Goal: Information Seeking & Learning: Compare options

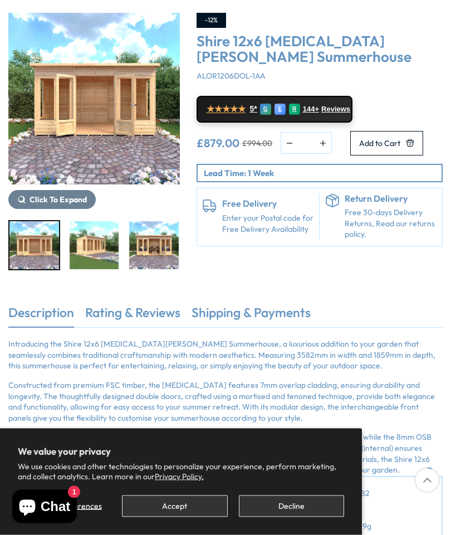
scroll to position [130, 0]
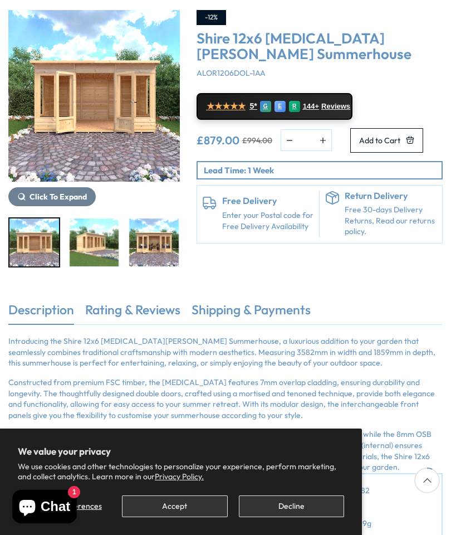
click at [155, 308] on link "Rating & Reviews" at bounding box center [132, 312] width 95 height 23
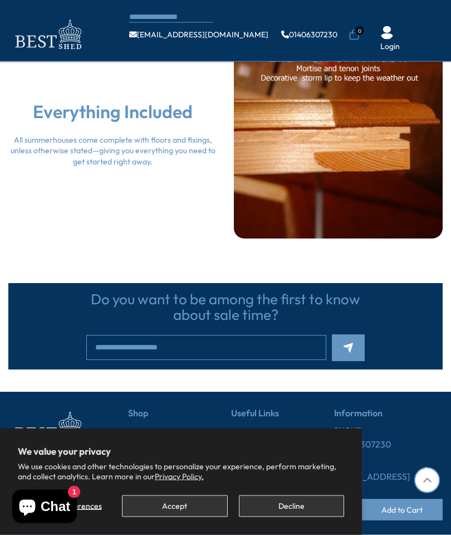
scroll to position [1485, 0]
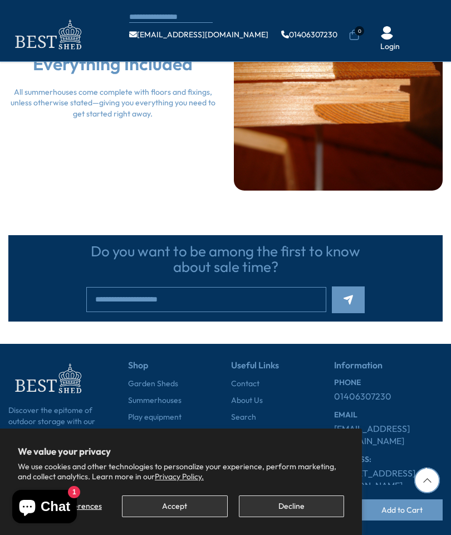
click at [163, 461] on link "Log Cabins" at bounding box center [147, 466] width 39 height 11
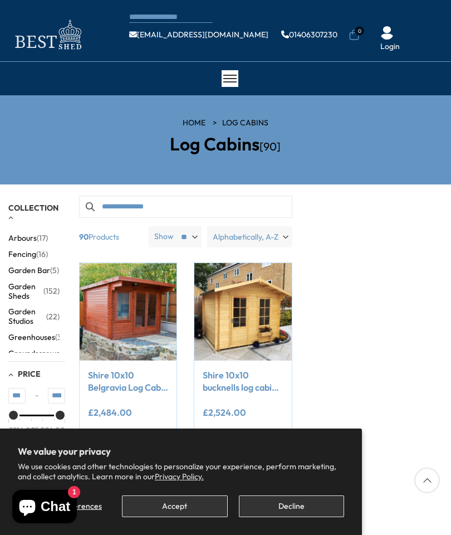
click at [310, 511] on button "Decline" at bounding box center [291, 506] width 105 height 22
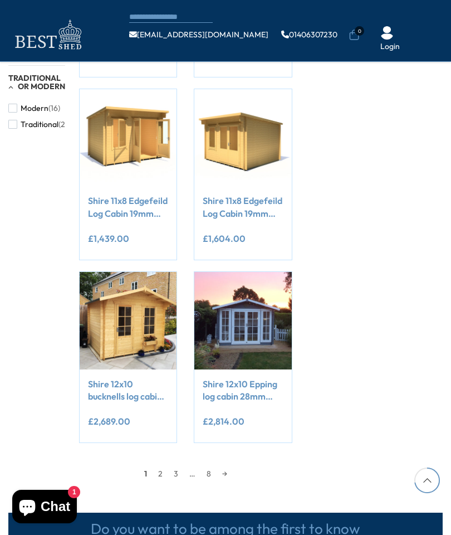
scroll to position [843, 0]
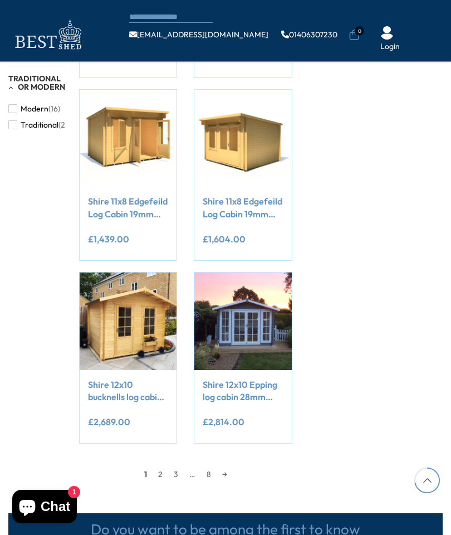
click at [164, 471] on link "2" at bounding box center [161, 474] width 16 height 17
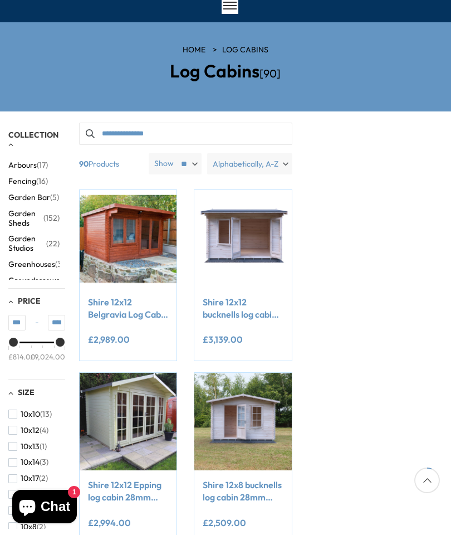
scroll to position [71, 0]
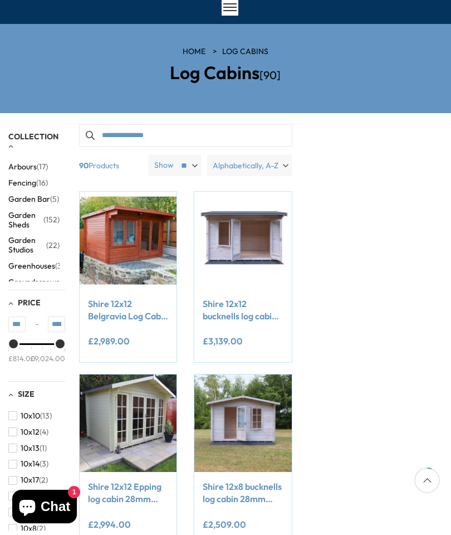
click at [262, 166] on span "Alphabetically, A-Z" at bounding box center [246, 165] width 66 height 21
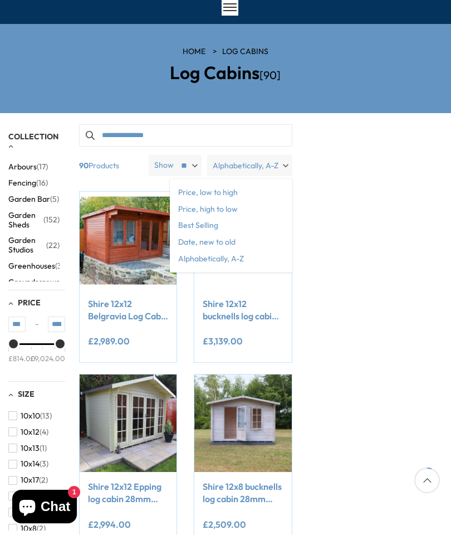
click at [226, 191] on span "Price, low to high" at bounding box center [231, 192] width 123 height 17
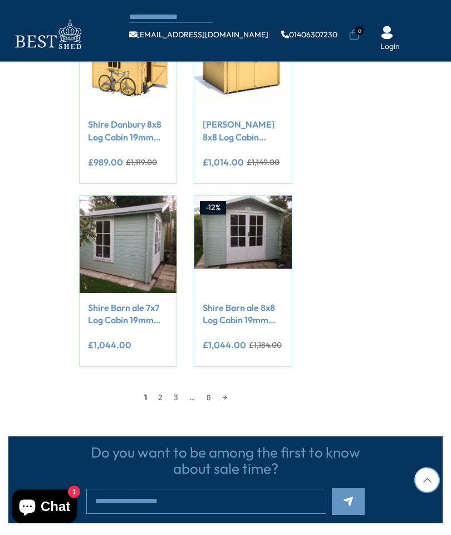
scroll to position [924, 0]
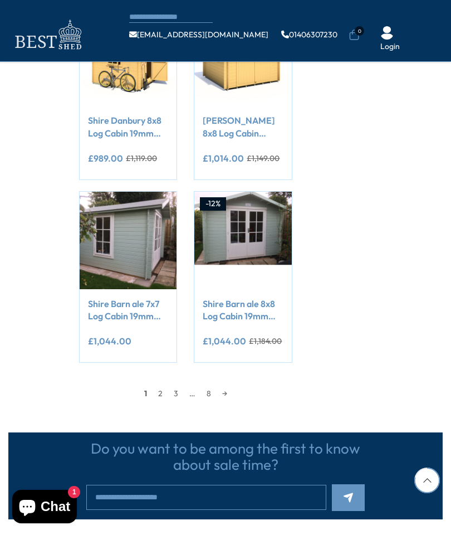
click at [221, 390] on link "→" at bounding box center [225, 393] width 16 height 17
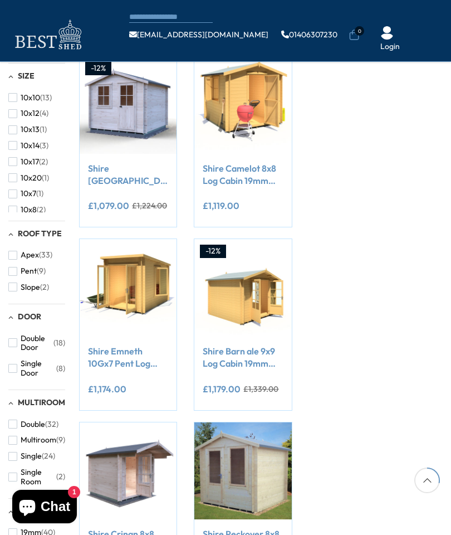
scroll to position [342, 0]
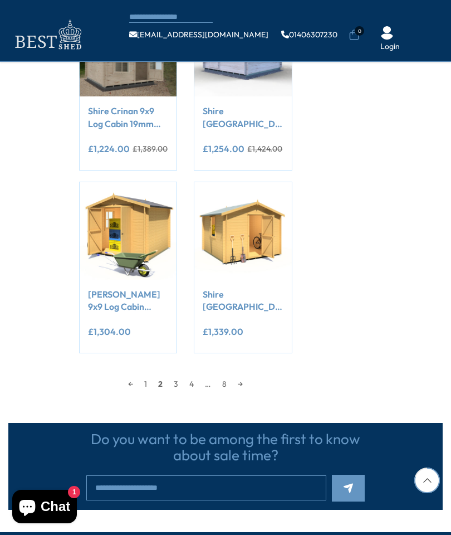
click at [242, 385] on link "→" at bounding box center [240, 383] width 16 height 17
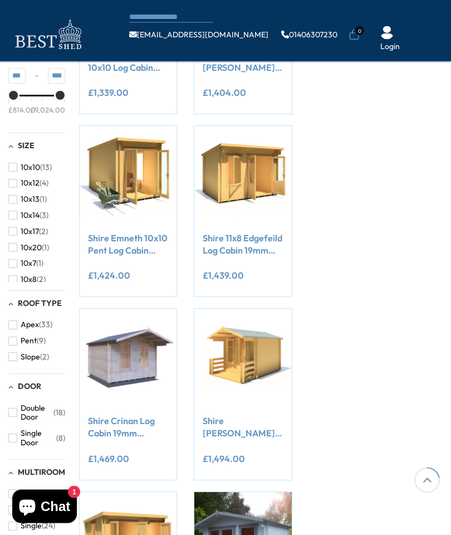
scroll to position [258, 0]
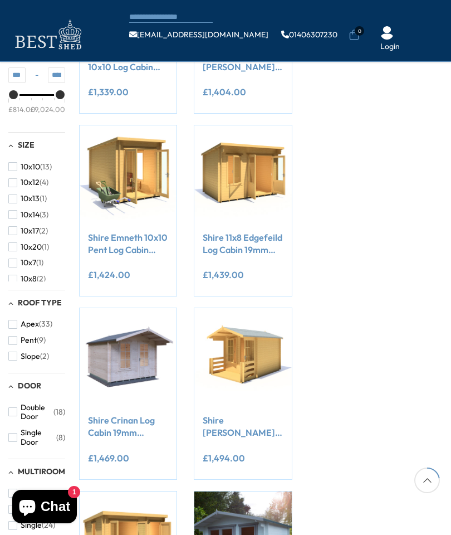
click at [231, 244] on link "Shire 11x8 Edgefeild Log Cabin 19mm interlock Cladding" at bounding box center [243, 243] width 80 height 25
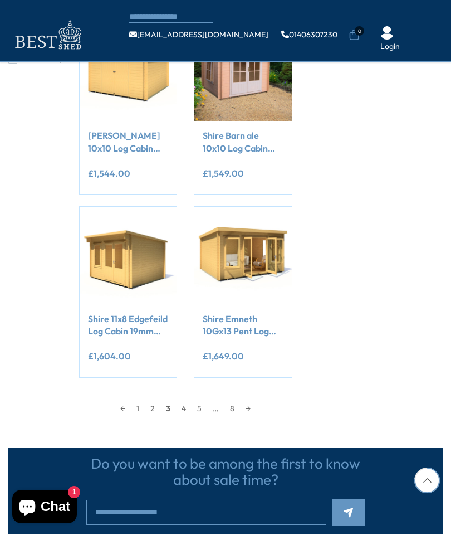
scroll to position [913, 0]
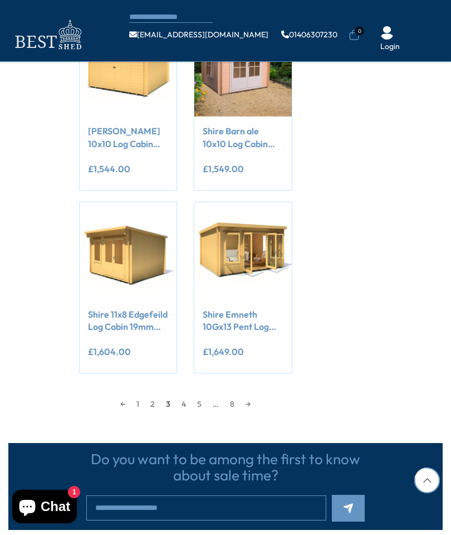
click at [232, 313] on link "Shire Emneth 10Gx13 Pent Log Cabin 19mm interlock Cladding" at bounding box center [243, 320] width 80 height 25
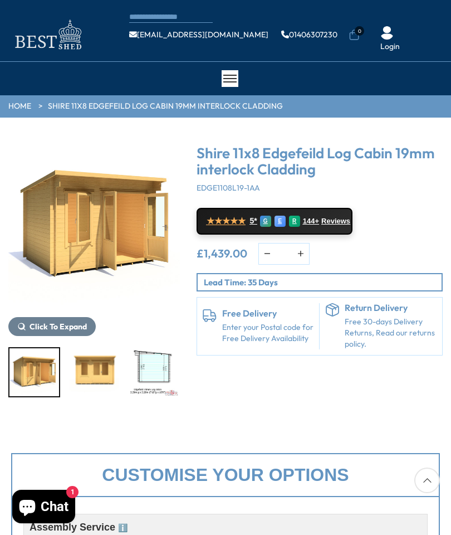
click at [250, 379] on img "5 / 8" at bounding box center [275, 372] width 50 height 48
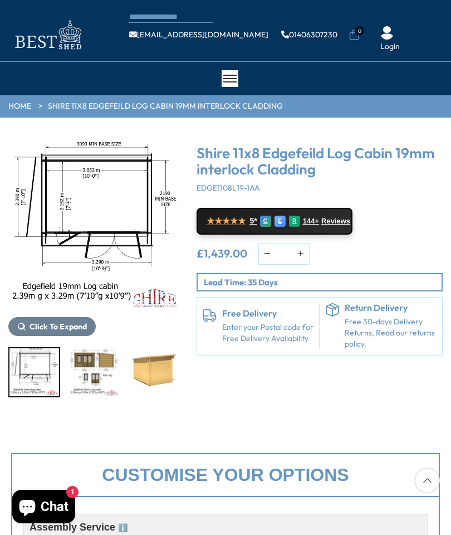
click at [96, 374] on img "5 / 8" at bounding box center [95, 372] width 50 height 48
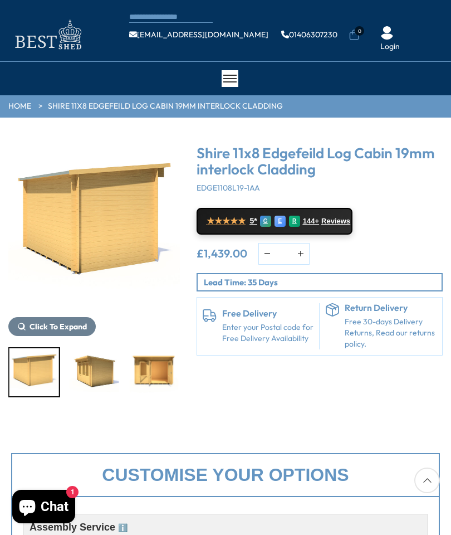
click at [151, 379] on div at bounding box center [94, 372] width 172 height 50
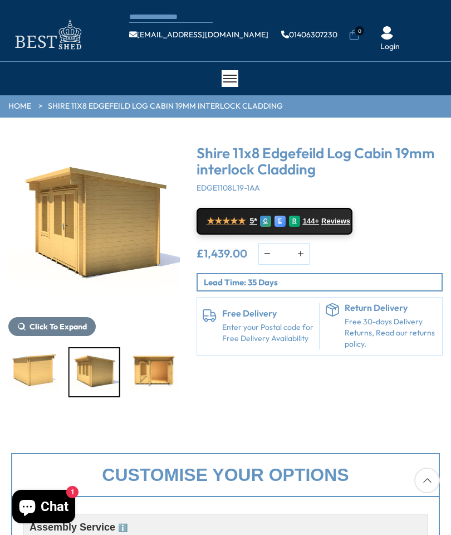
click at [97, 380] on img "7 / 8" at bounding box center [95, 372] width 50 height 48
click at [148, 374] on img "8 / 8" at bounding box center [154, 372] width 50 height 48
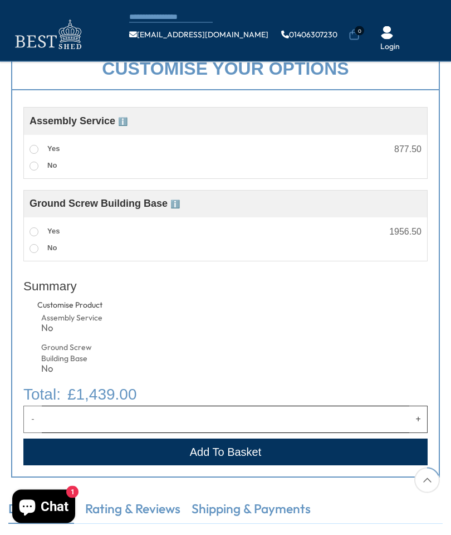
scroll to position [271, 0]
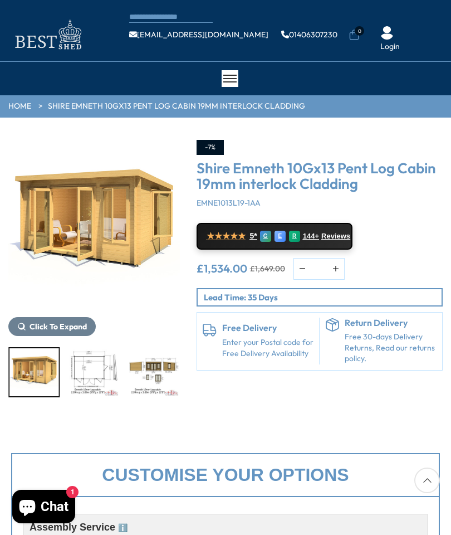
click at [96, 370] on img "3 / 15" at bounding box center [95, 372] width 50 height 48
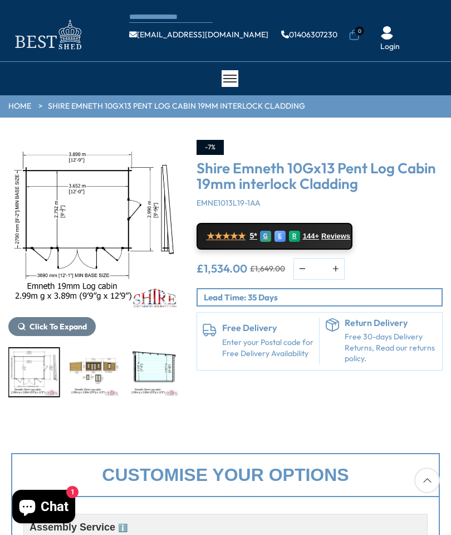
click at [100, 375] on img "4 / 15" at bounding box center [95, 372] width 50 height 48
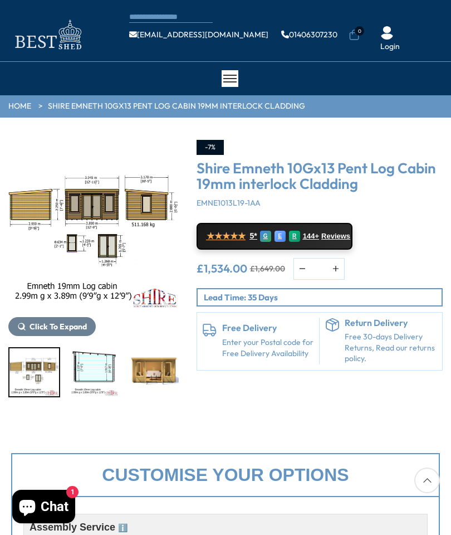
click at [106, 374] on img "5 / 15" at bounding box center [95, 372] width 50 height 48
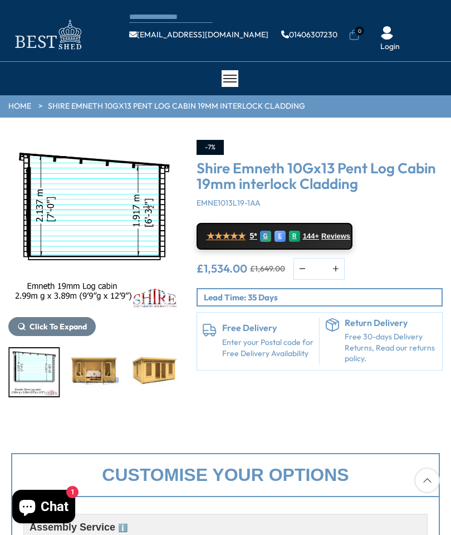
click at [99, 379] on img "6 / 15" at bounding box center [95, 372] width 50 height 48
click at [129, 375] on img "7 / 15" at bounding box center [154, 372] width 50 height 48
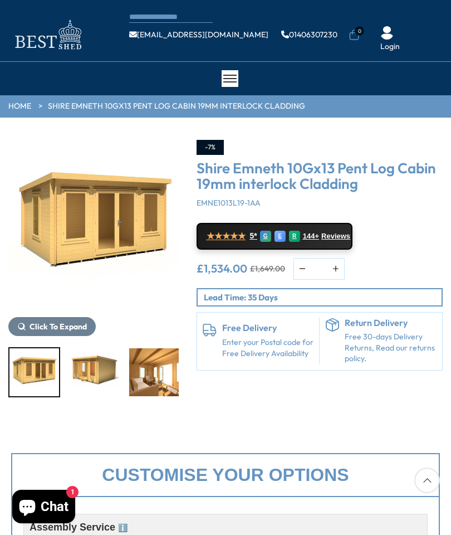
click at [99, 378] on img "8 / 15" at bounding box center [95, 372] width 50 height 48
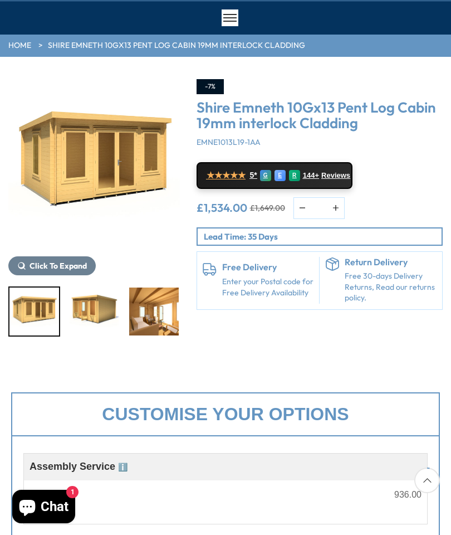
scroll to position [54, 0]
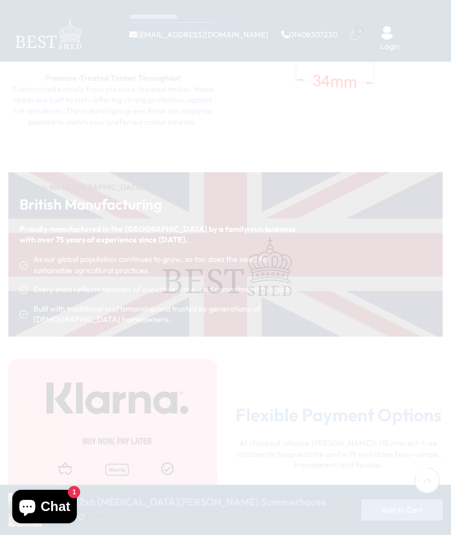
scroll to position [1530, 0]
